Goal: Contribute content: Contribute content

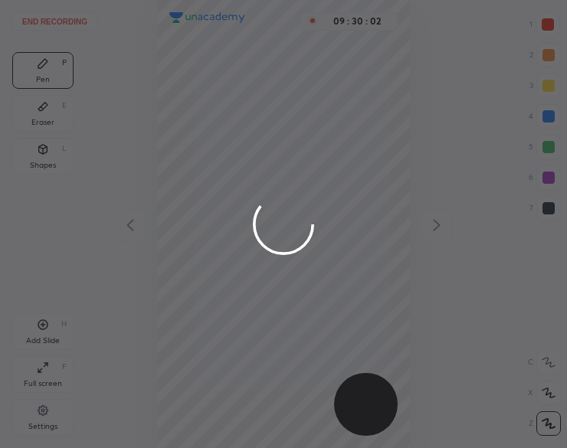
scroll to position [448, 322]
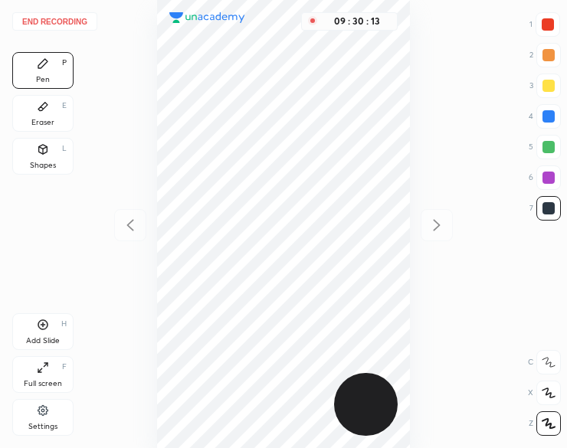
click at [54, 17] on button "End recording" at bounding box center [54, 21] width 85 height 18
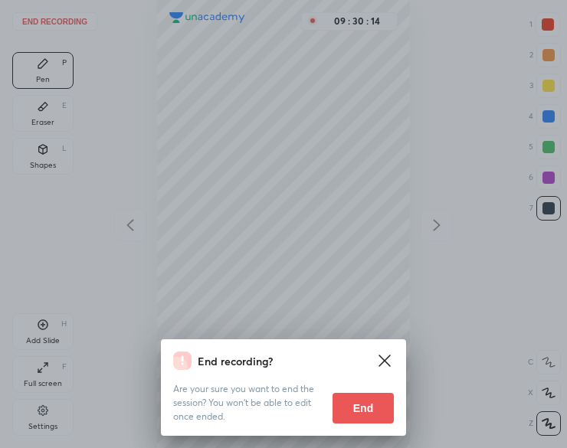
click at [366, 408] on button "End" at bounding box center [362, 408] width 61 height 31
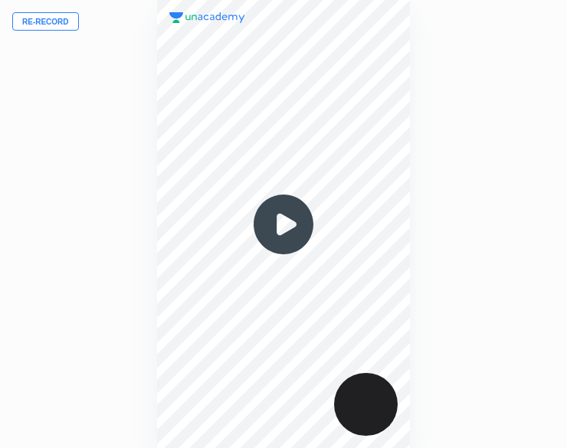
click at [69, 27] on button "Re-record" at bounding box center [45, 21] width 67 height 18
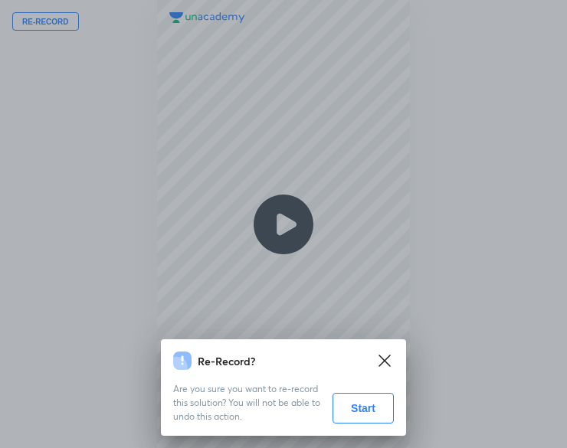
click at [344, 411] on button "Start" at bounding box center [362, 408] width 61 height 31
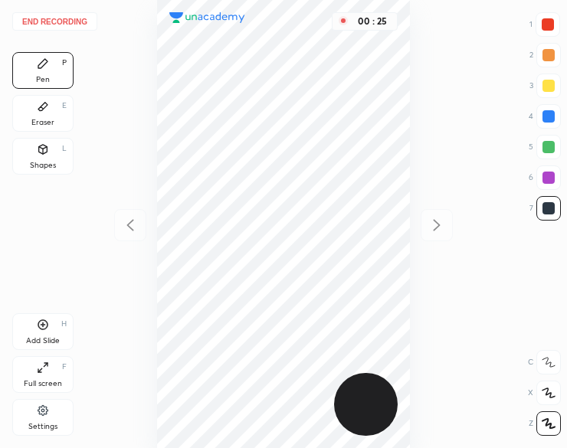
click at [44, 151] on icon at bounding box center [43, 149] width 8 height 9
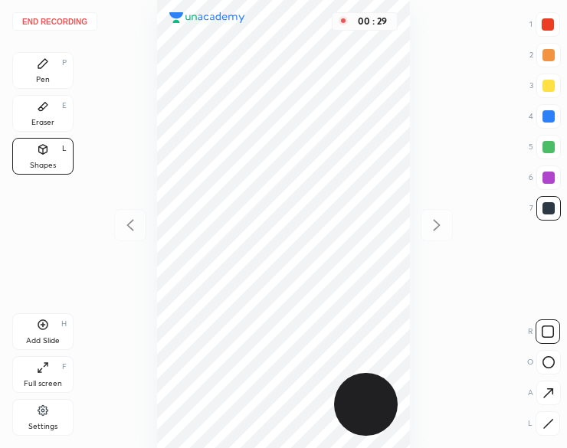
click at [41, 67] on icon at bounding box center [42, 63] width 9 height 9
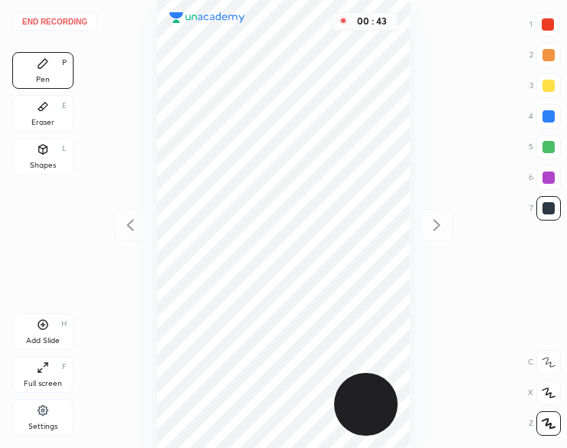
click at [45, 157] on div "Shapes L" at bounding box center [42, 156] width 61 height 37
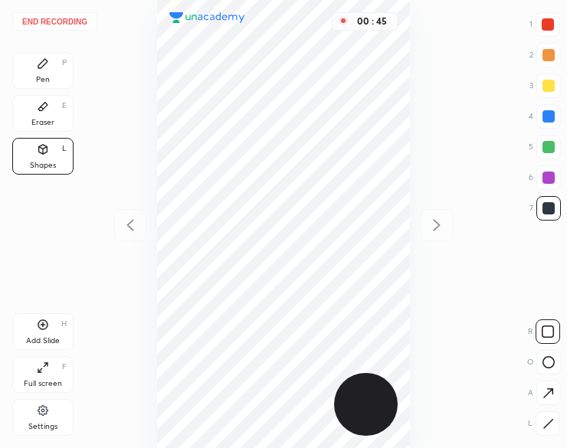
click at [558, 335] on div at bounding box center [547, 331] width 25 height 25
click at [546, 27] on div at bounding box center [547, 24] width 12 height 12
click at [34, 63] on div "Pen P" at bounding box center [42, 70] width 61 height 37
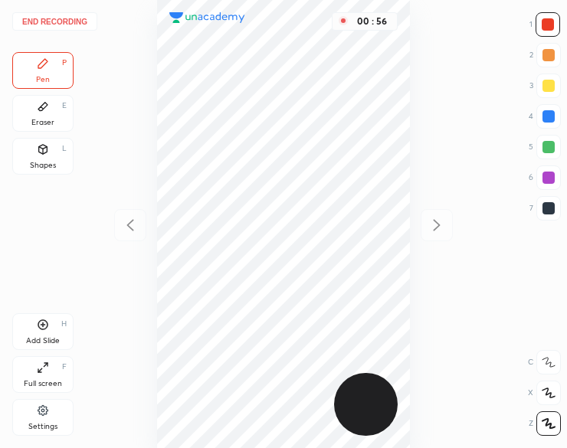
click at [41, 154] on icon at bounding box center [43, 149] width 8 height 9
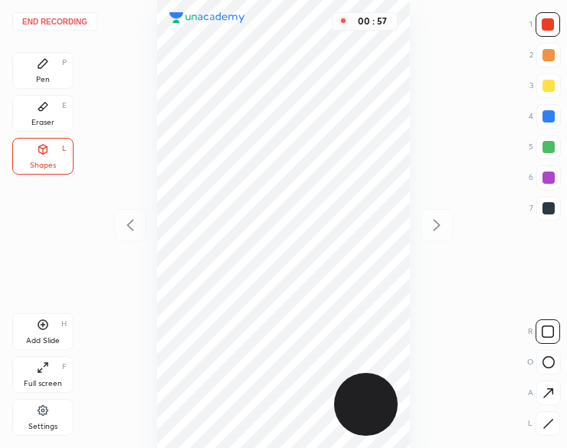
click at [531, 414] on div "L" at bounding box center [544, 423] width 32 height 25
click at [548, 420] on icon at bounding box center [547, 423] width 11 height 11
click at [498, 83] on div "End recording 1 2 3 4 5 6 7 R O A L C X Z Erase all C X Z Pen P Eraser E Shapes…" at bounding box center [283, 224] width 567 height 448
click at [41, 60] on icon at bounding box center [43, 63] width 12 height 12
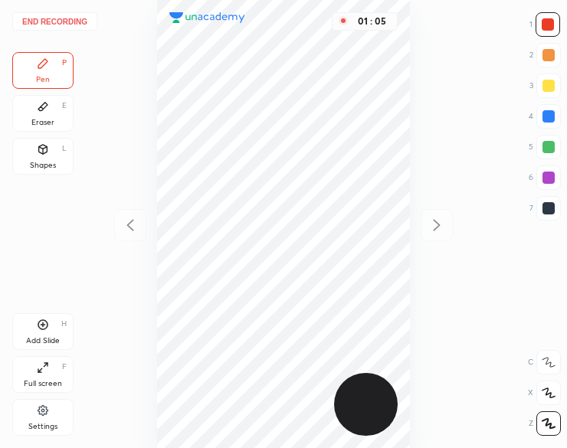
click at [52, 155] on div "Shapes L" at bounding box center [42, 156] width 61 height 37
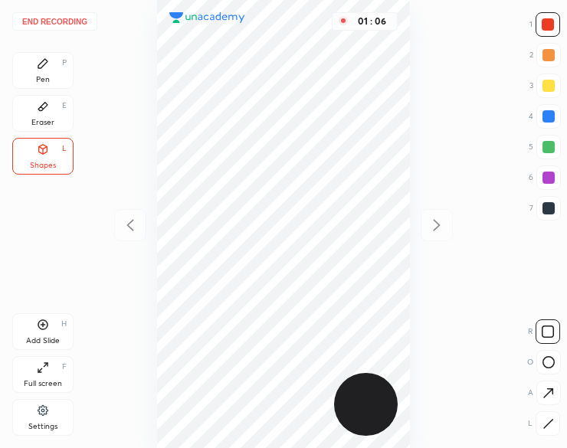
click at [553, 428] on icon at bounding box center [547, 423] width 11 height 11
click at [552, 429] on icon at bounding box center [547, 423] width 11 height 11
click at [34, 71] on div "Pen P" at bounding box center [42, 70] width 61 height 37
click at [35, 73] on div "Pen P" at bounding box center [42, 70] width 61 height 37
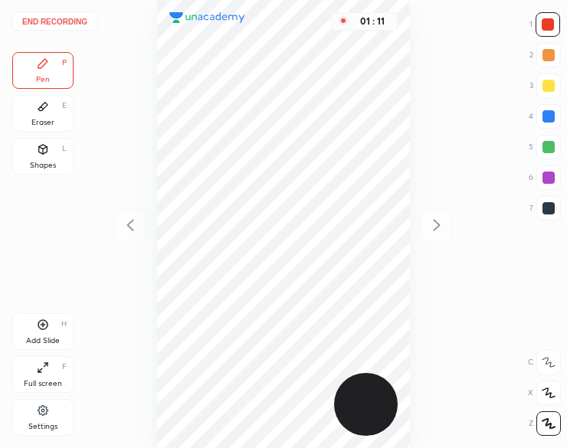
click at [548, 19] on div at bounding box center [547, 24] width 12 height 12
click at [539, 21] on div at bounding box center [547, 24] width 25 height 25
click at [45, 326] on icon at bounding box center [43, 325] width 12 height 12
click at [83, 18] on button "End recording" at bounding box center [54, 21] width 85 height 18
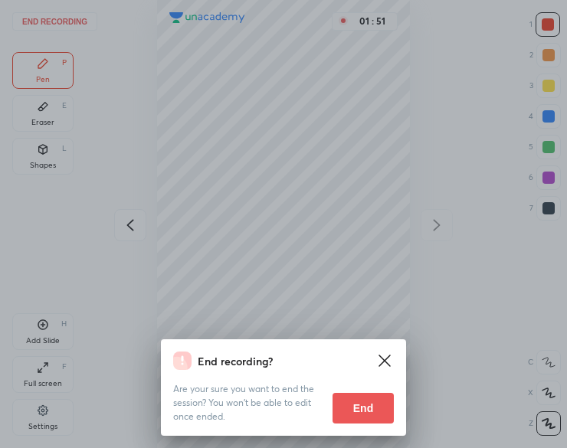
click at [381, 411] on button "End" at bounding box center [362, 408] width 61 height 31
